Goal: Task Accomplishment & Management: Manage account settings

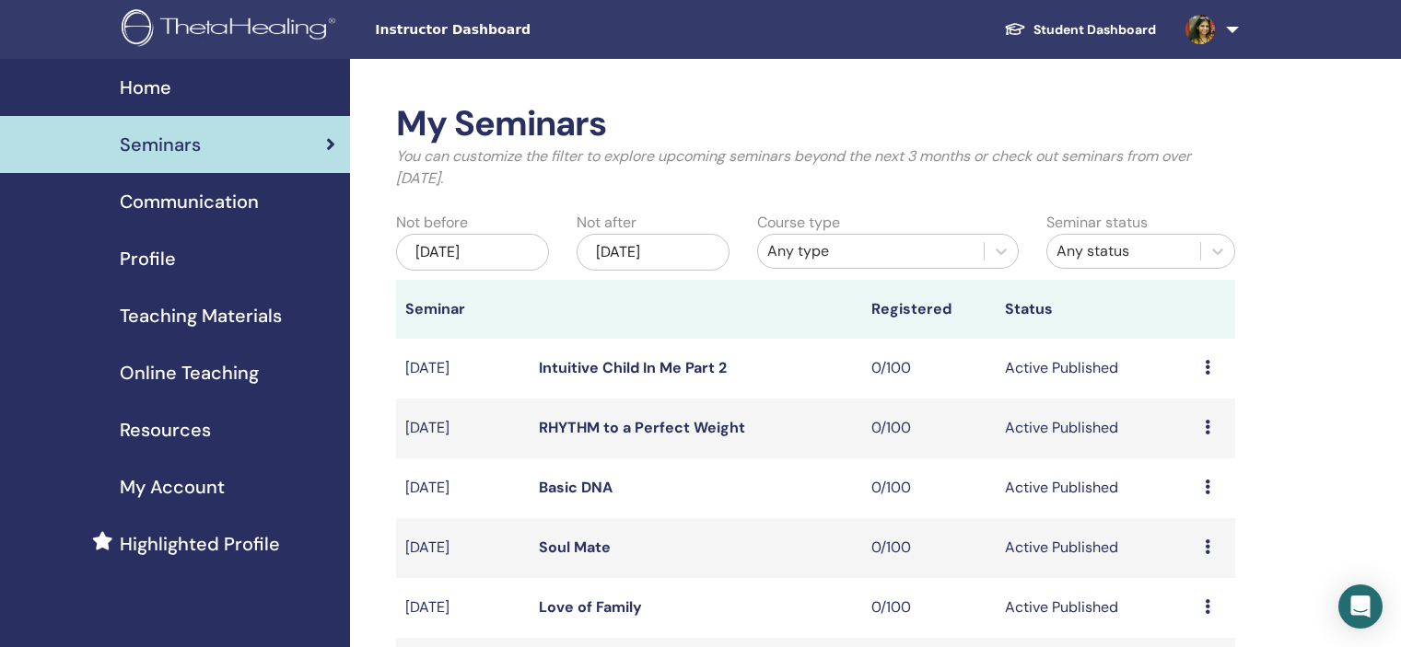
scroll to position [553, 0]
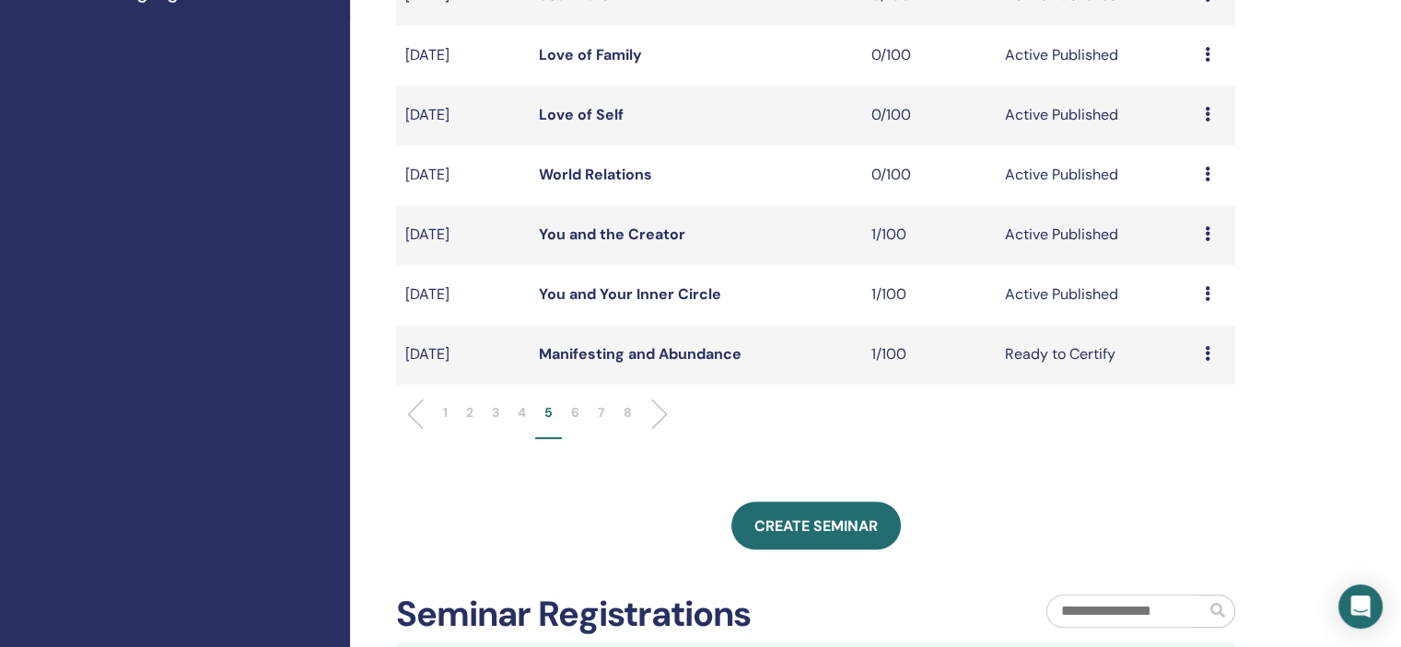
click at [605, 408] on li "7" at bounding box center [601, 421] width 26 height 36
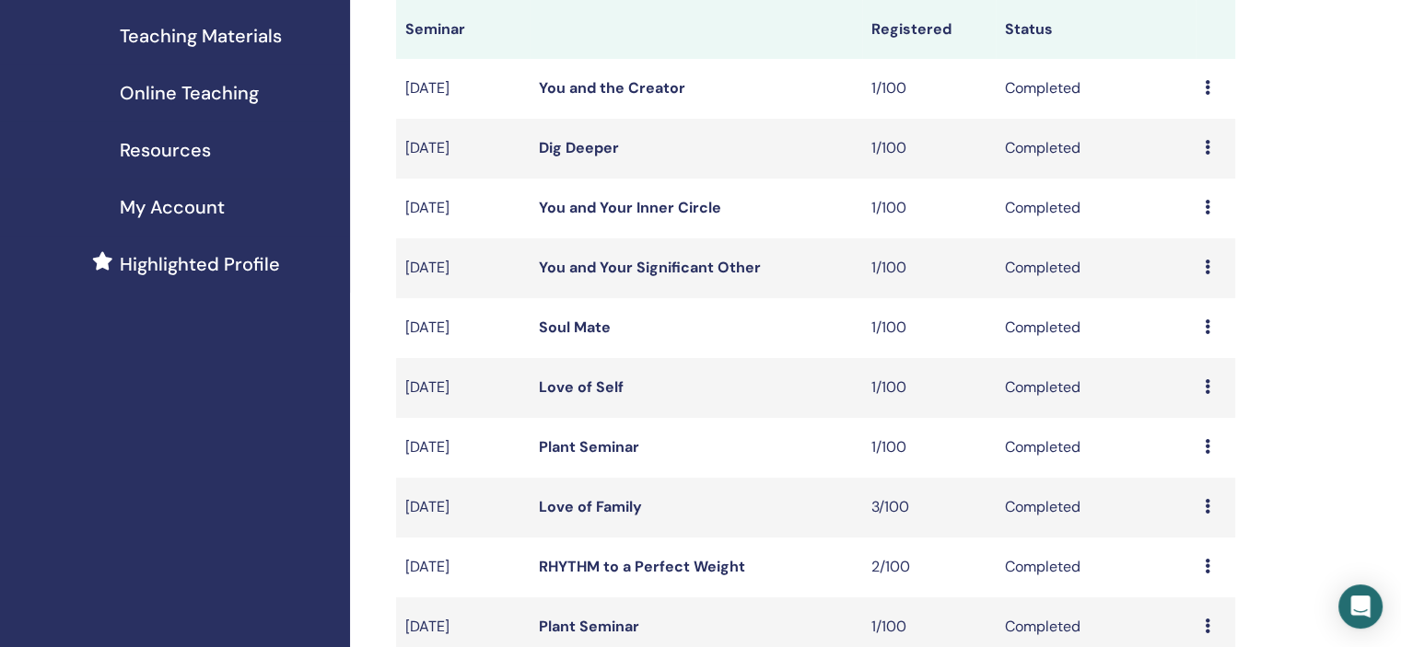
scroll to position [276, 0]
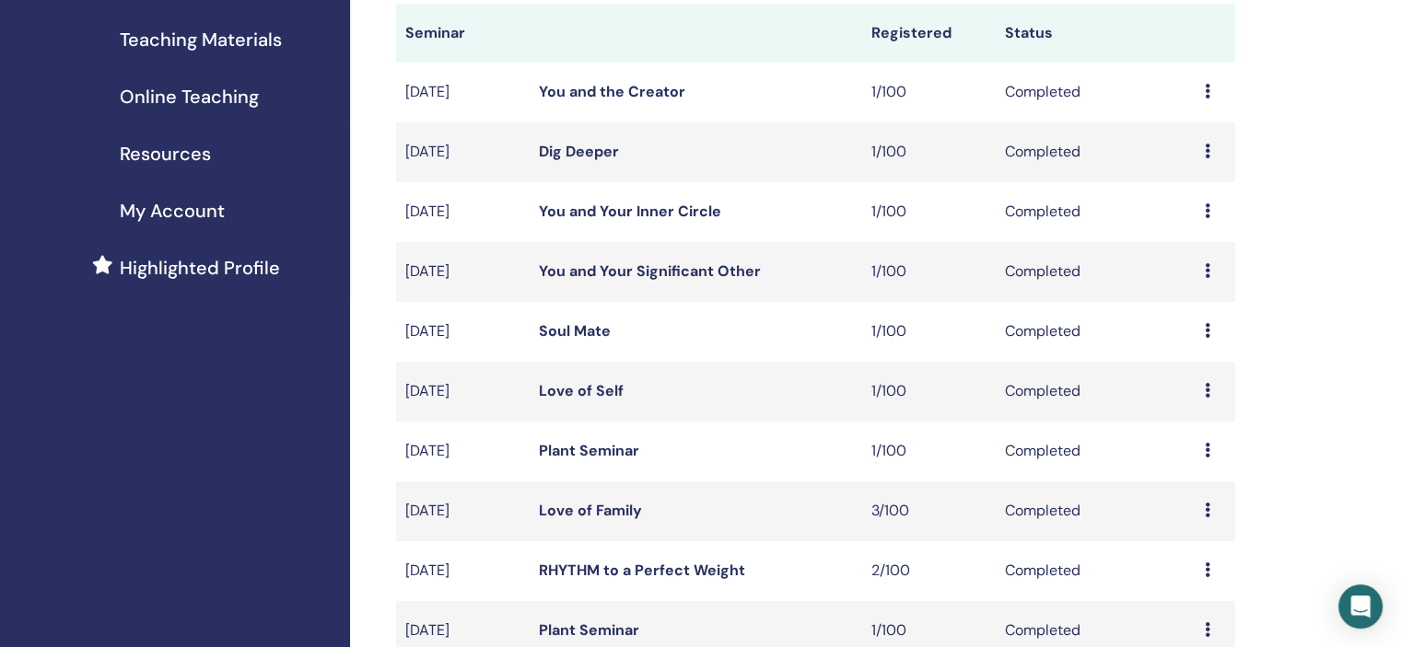
click at [1201, 146] on td "Preview Attendees" at bounding box center [1215, 152] width 40 height 60
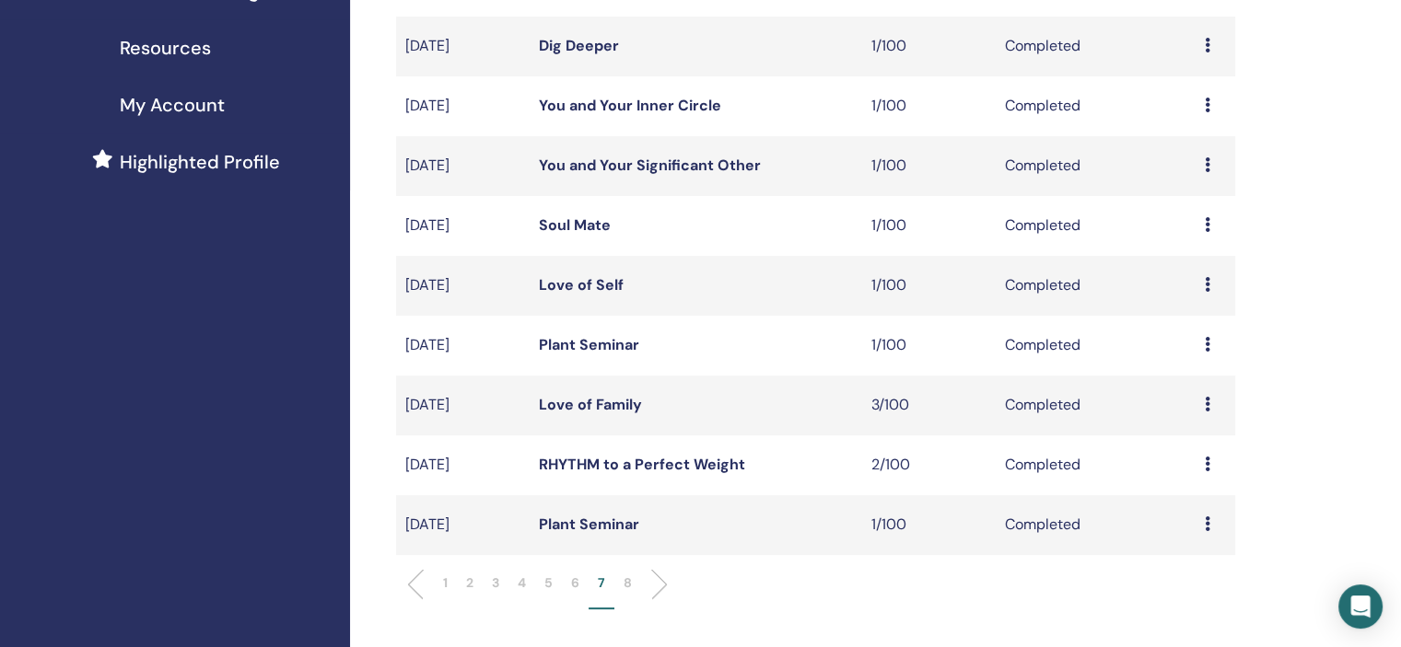
scroll to position [460, 0]
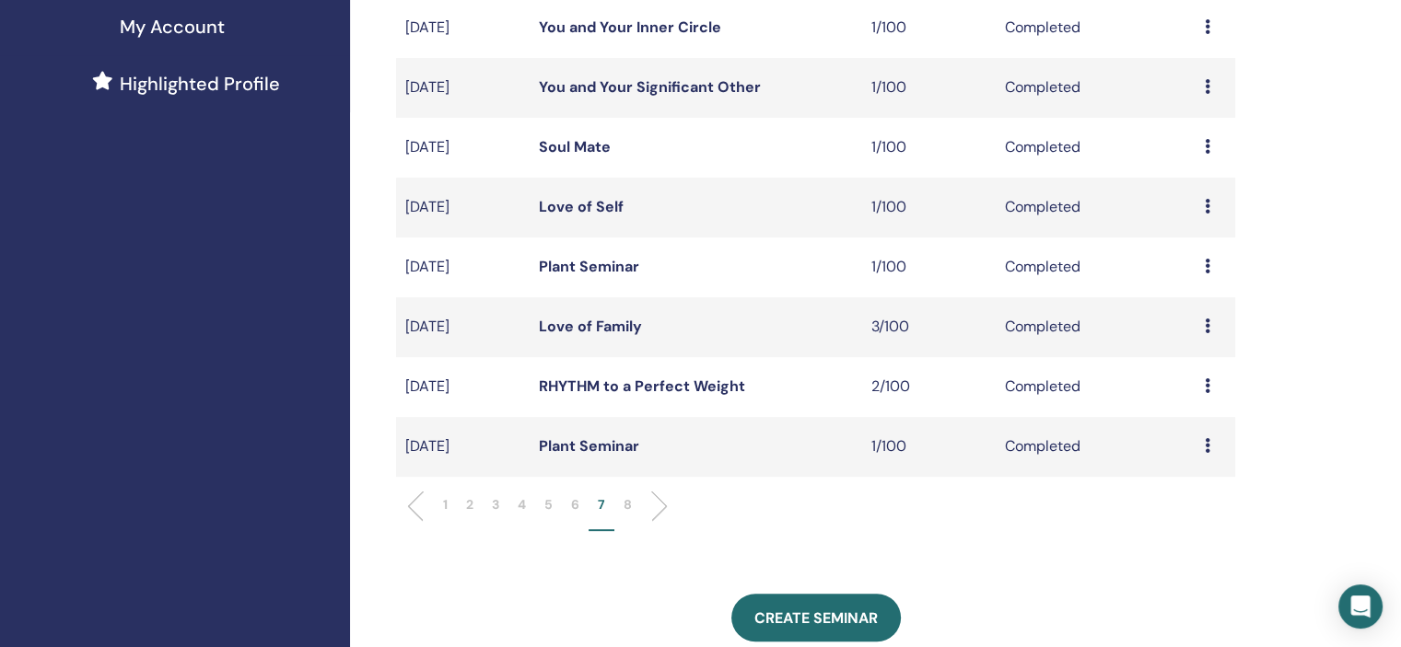
click at [634, 503] on li "8" at bounding box center [627, 513] width 27 height 36
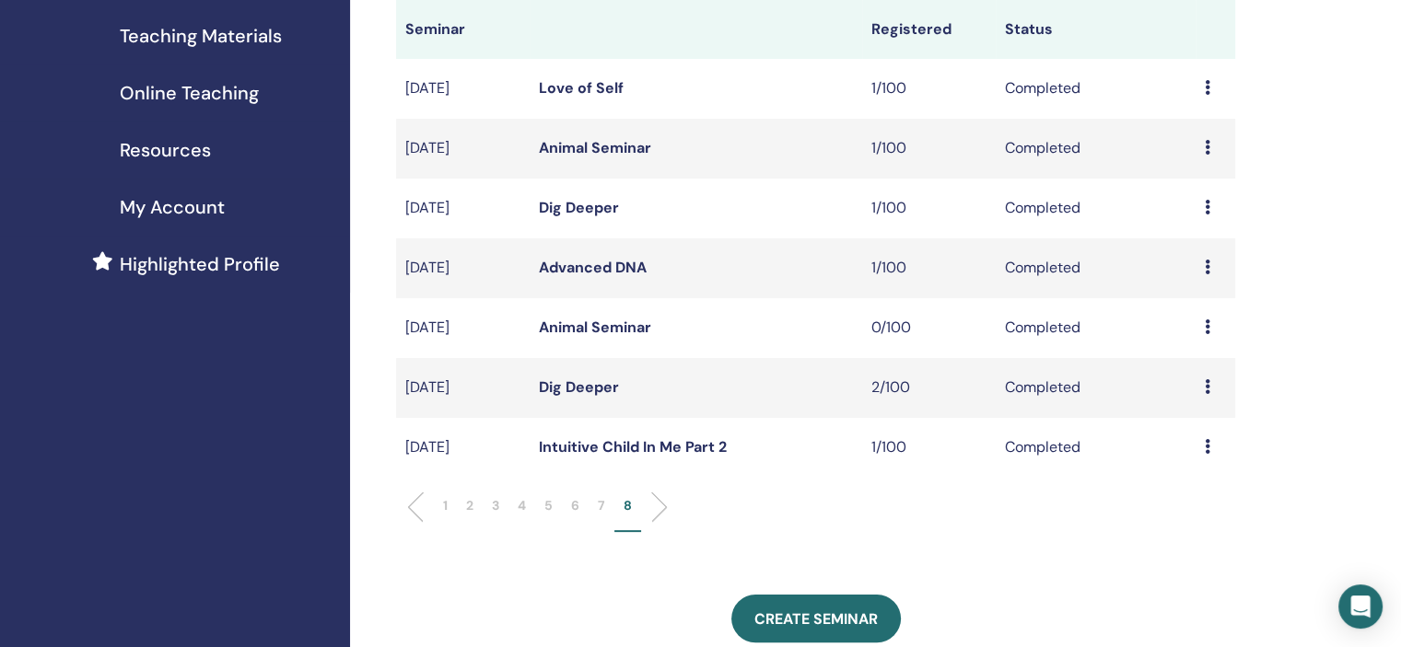
scroll to position [276, 0]
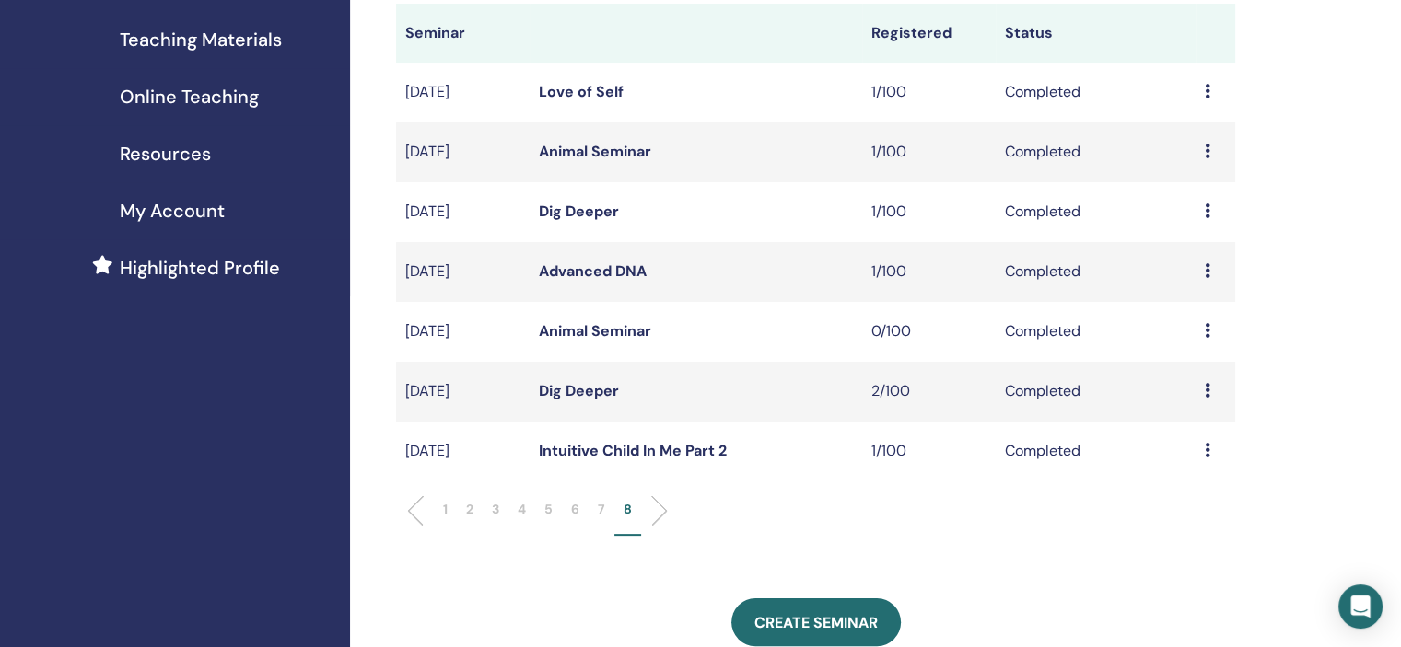
click at [1207, 389] on icon at bounding box center [1207, 390] width 6 height 15
click at [1200, 434] on link "Attendees" at bounding box center [1194, 431] width 70 height 19
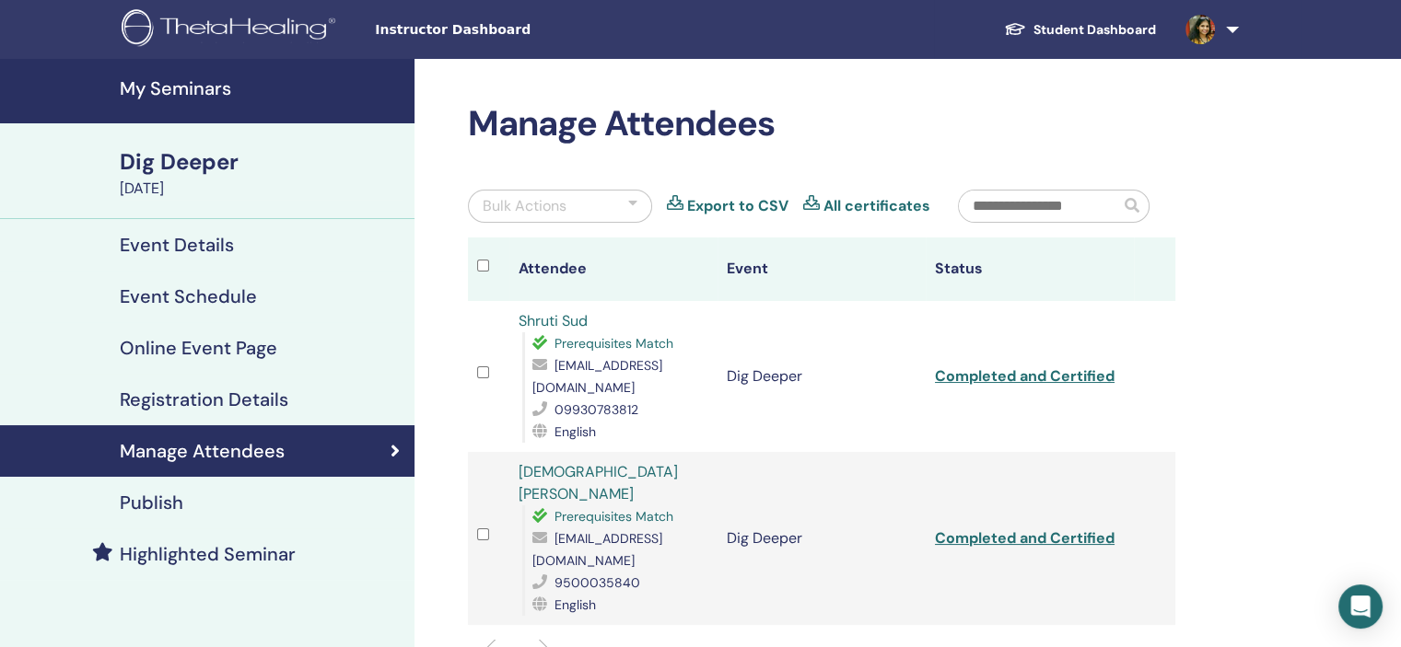
click at [577, 315] on link "Shruti Sud" at bounding box center [552, 320] width 69 height 19
click at [657, 462] on link "[DEMOGRAPHIC_DATA][PERSON_NAME]" at bounding box center [597, 482] width 159 height 41
click at [578, 316] on link "Shruti Sud" at bounding box center [552, 320] width 69 height 19
